Goal: Information Seeking & Learning: Learn about a topic

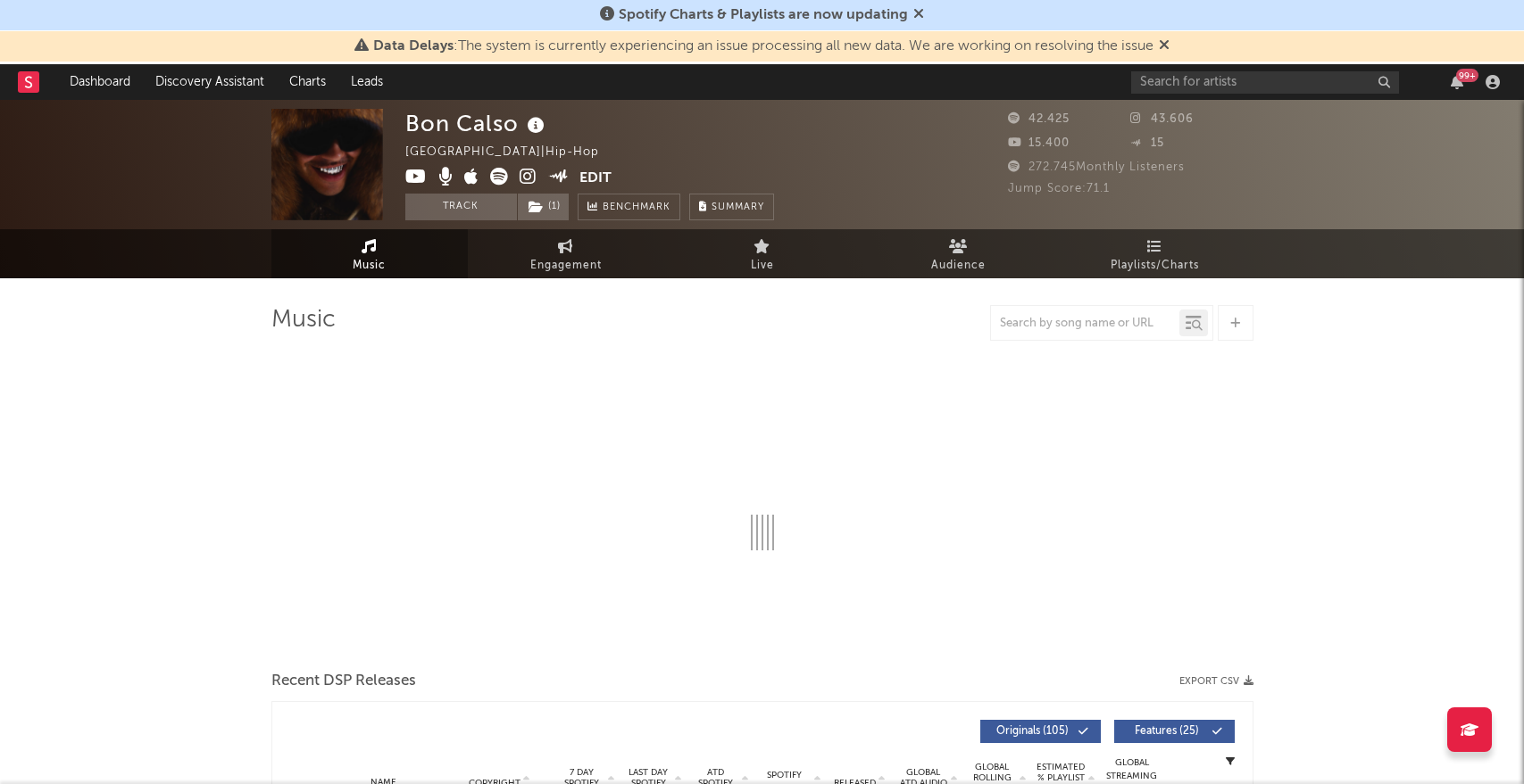
select select "6m"
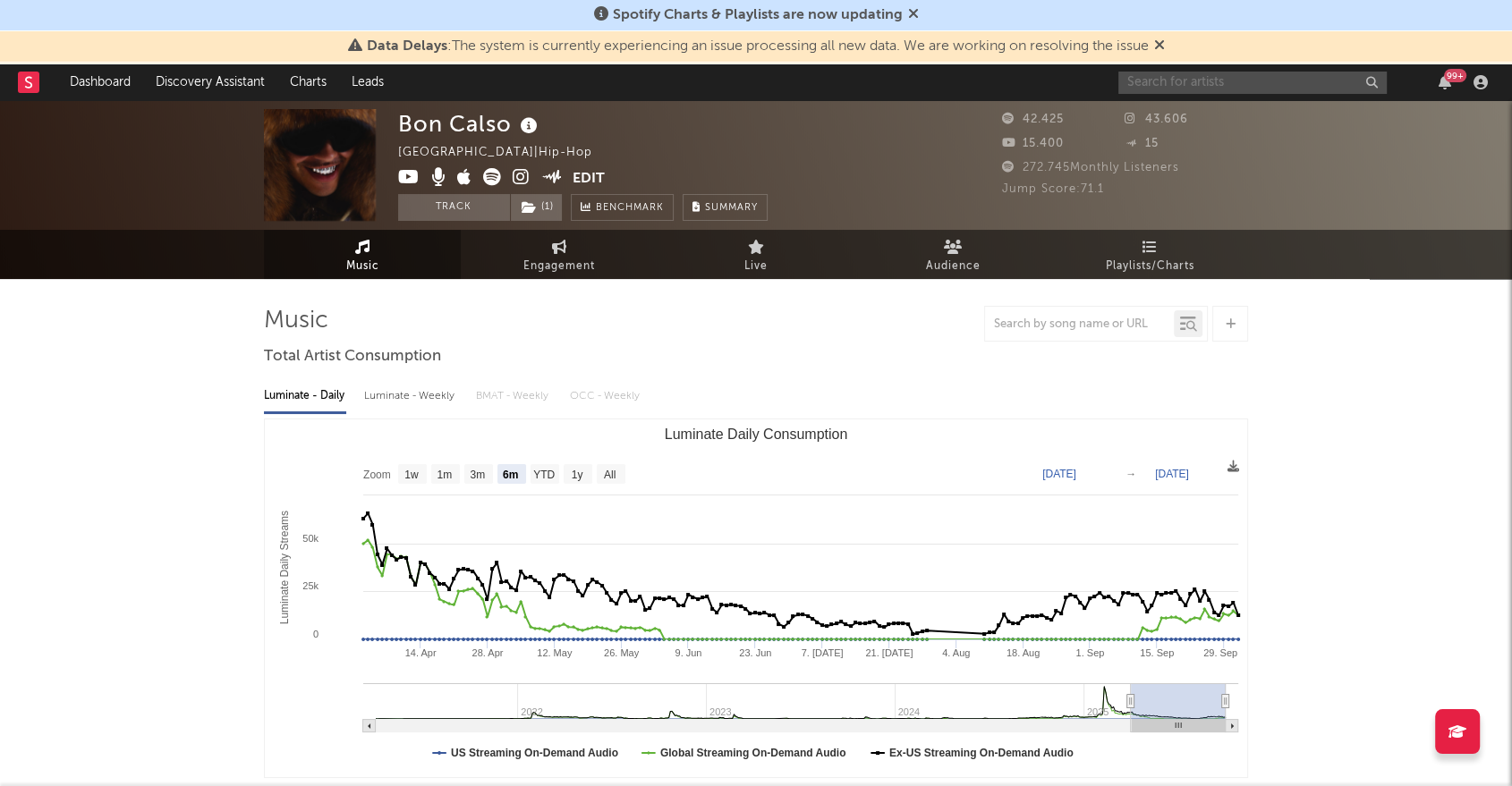
click at [1217, 79] on input "text" at bounding box center [1252, 82] width 269 height 22
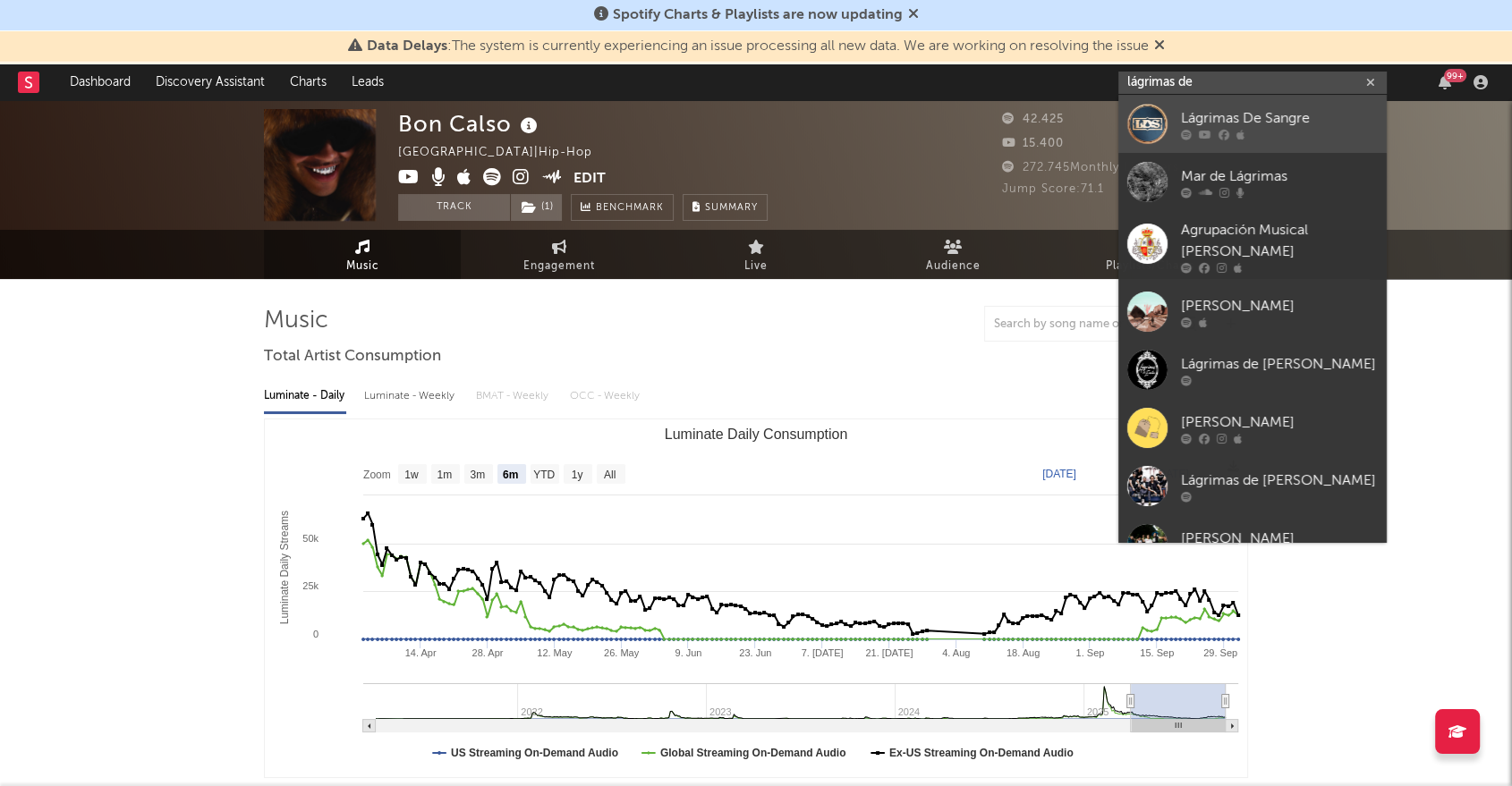
type input "lágrimas de"
click at [1273, 127] on div "Lágrimas De Sangre" at bounding box center [1278, 118] width 196 height 22
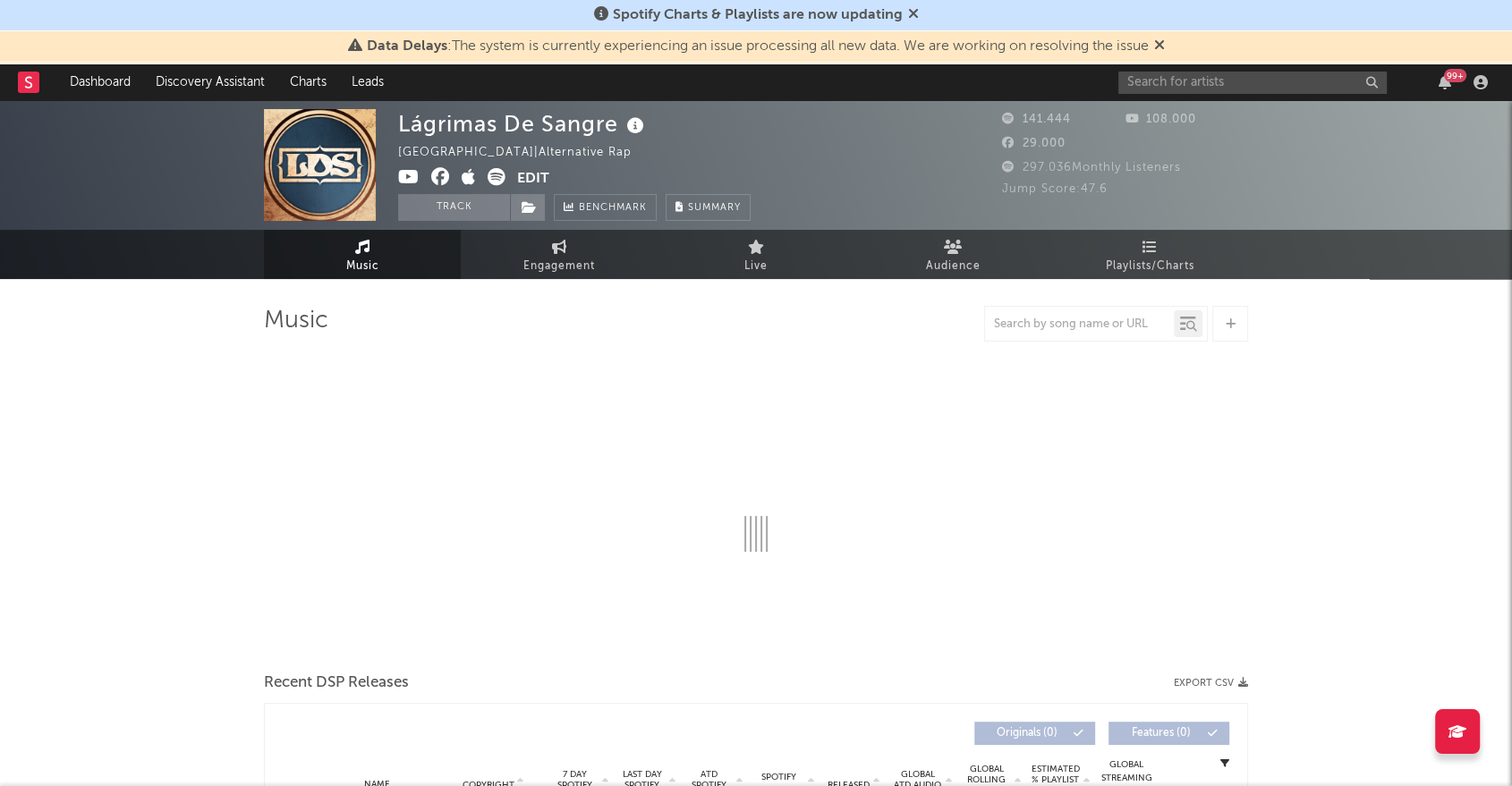
select select "6m"
